Goal: Find specific page/section: Find specific page/section

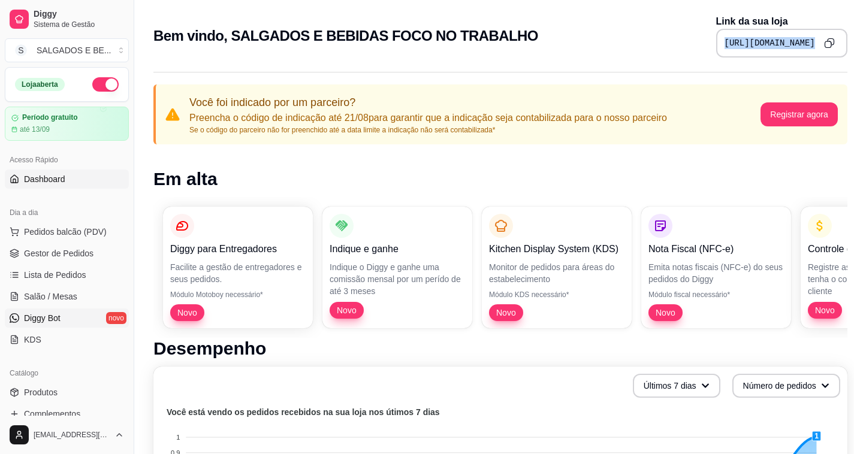
click at [128, 255] on div "Diggy Sistema de Gestão S SALGADOS E BE ... Loja aberta Período gratuito até 13…" at bounding box center [67, 227] width 134 height 454
click at [133, 214] on button "Toggle Sidebar" at bounding box center [134, 227] width 10 height 454
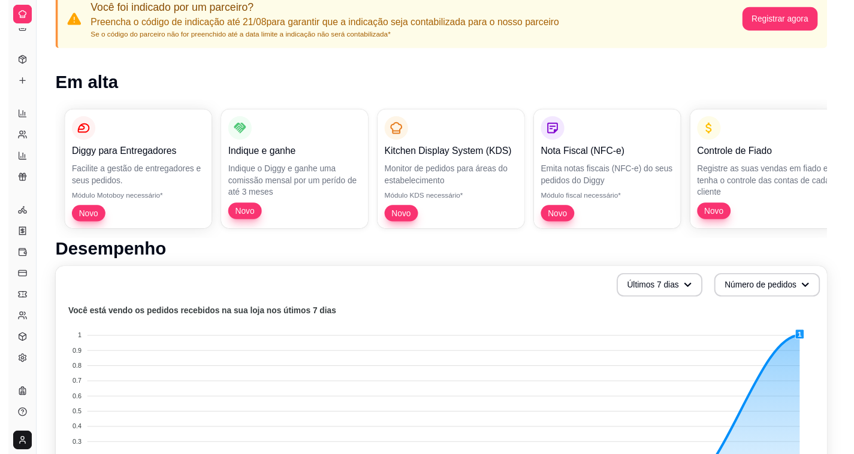
scroll to position [9, 0]
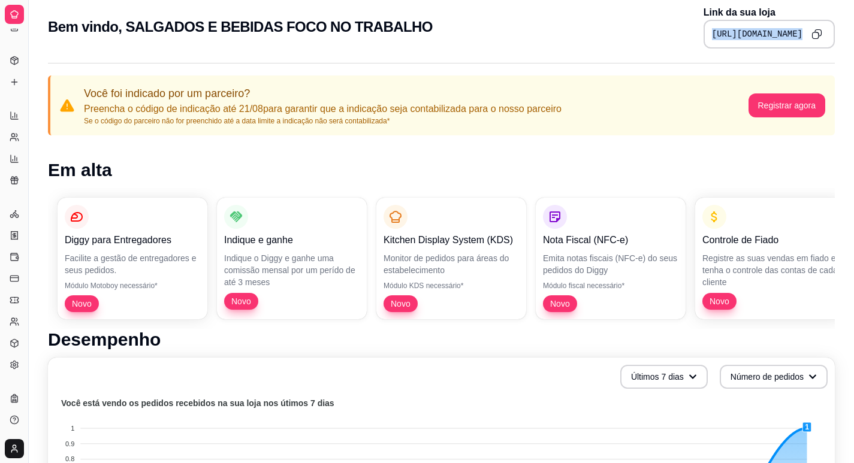
drag, startPoint x: 29, startPoint y: 37, endPoint x: 52, endPoint y: 35, distance: 22.2
click at [28, 46] on button "Toggle Sidebar" at bounding box center [28, 231] width 10 height 463
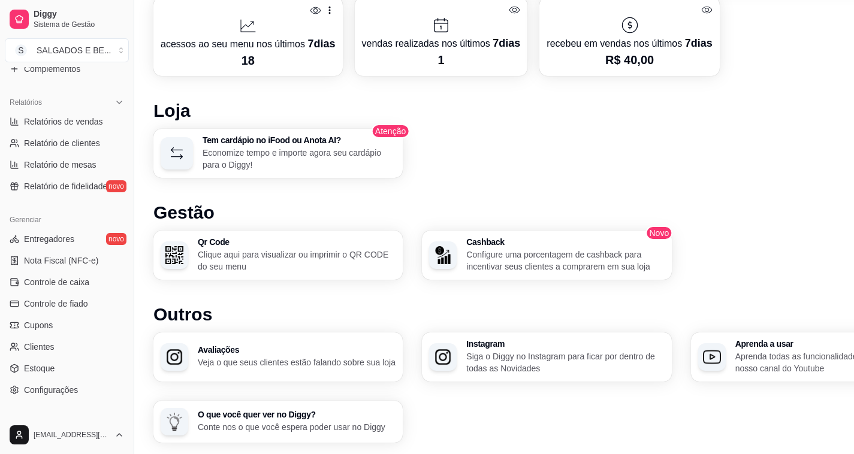
scroll to position [399, 0]
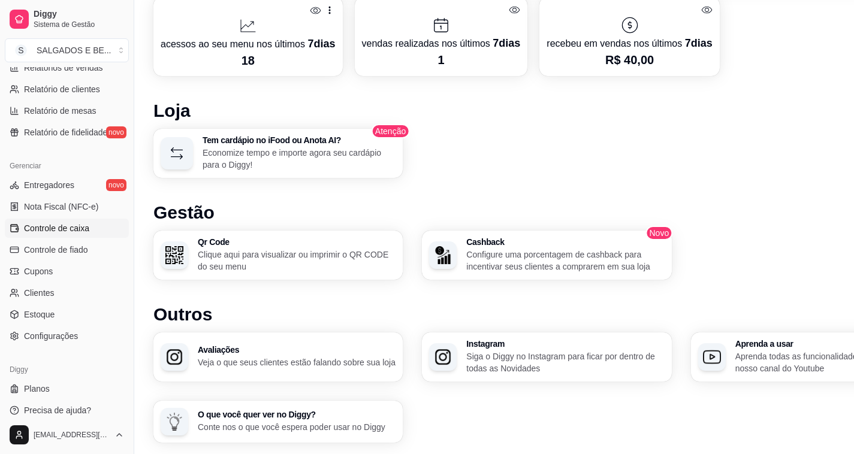
click at [58, 228] on span "Controle de caixa" at bounding box center [56, 228] width 65 height 12
click at [74, 231] on span "Controle de caixa" at bounding box center [56, 228] width 65 height 12
click at [74, 230] on span "Controle de caixa" at bounding box center [56, 228] width 65 height 12
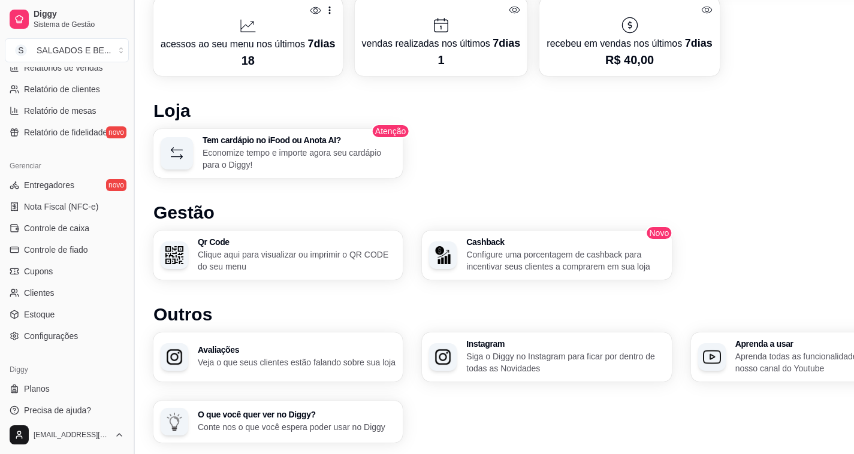
click at [73, 230] on span "Controle de caixa" at bounding box center [56, 228] width 65 height 12
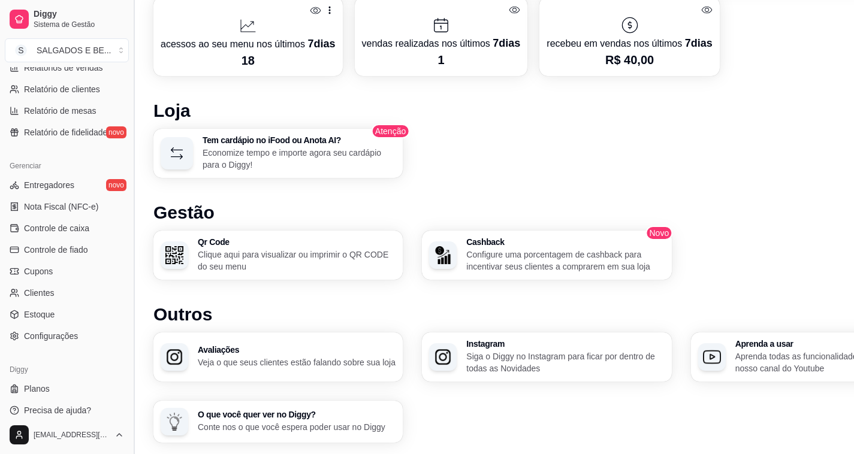
click at [135, 213] on button "Toggle Sidebar" at bounding box center [134, 227] width 10 height 454
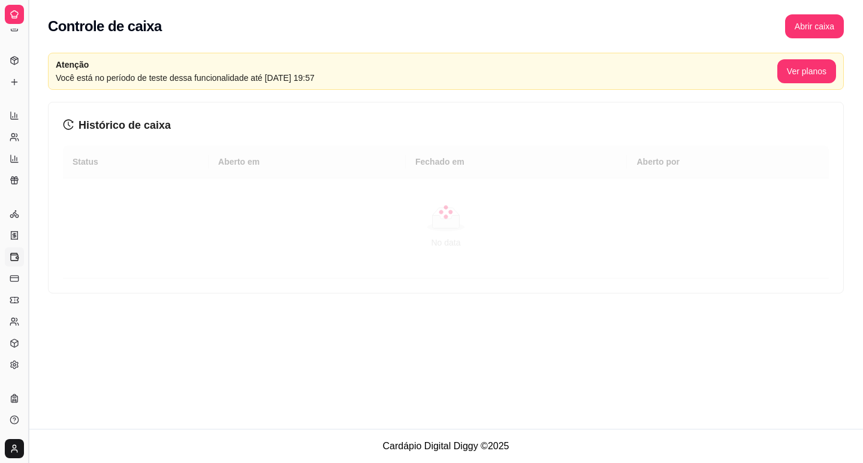
scroll to position [158, 0]
